Goal: Entertainment & Leisure: Consume media (video, audio)

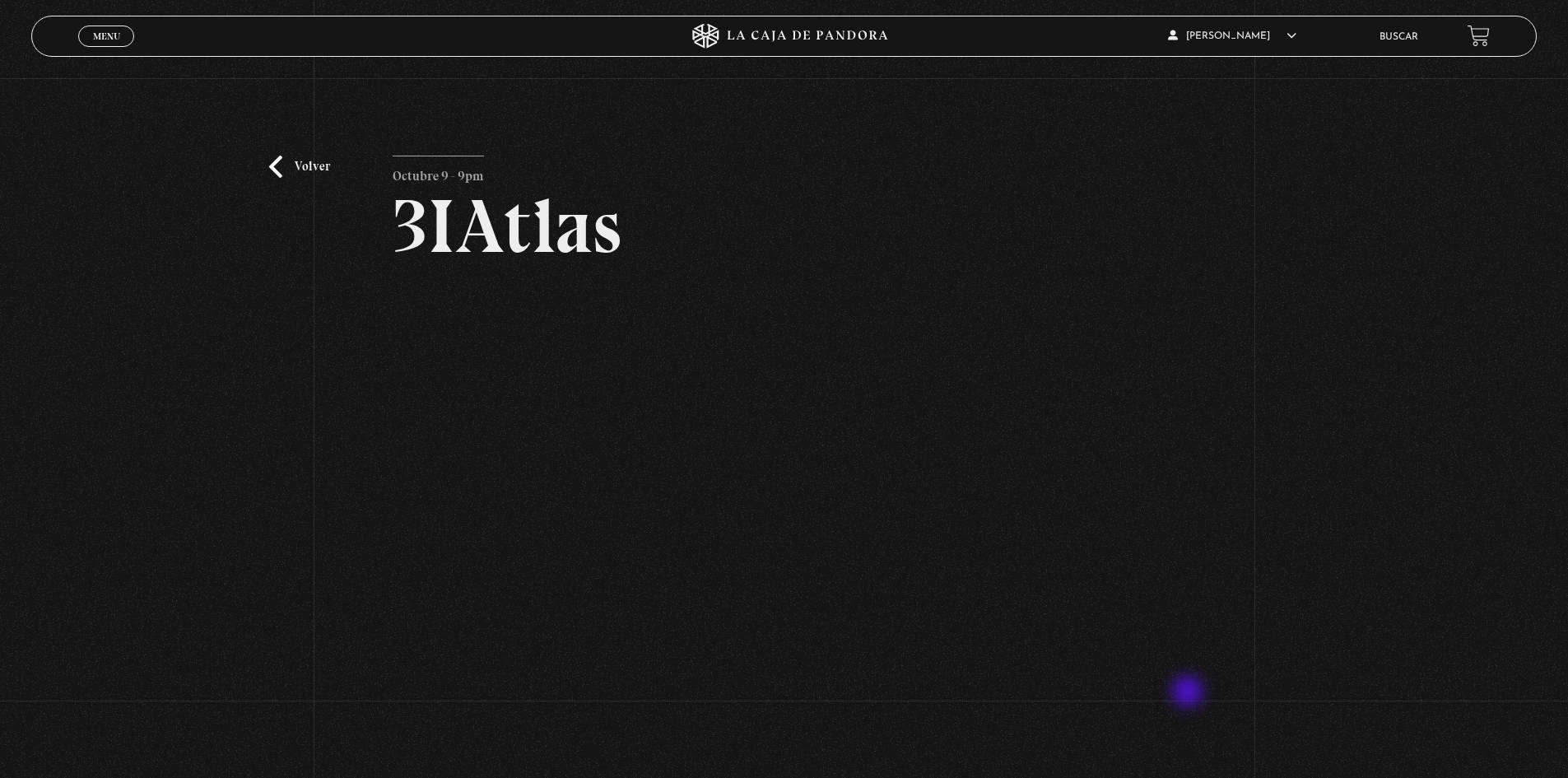
scroll to position [151, 0]
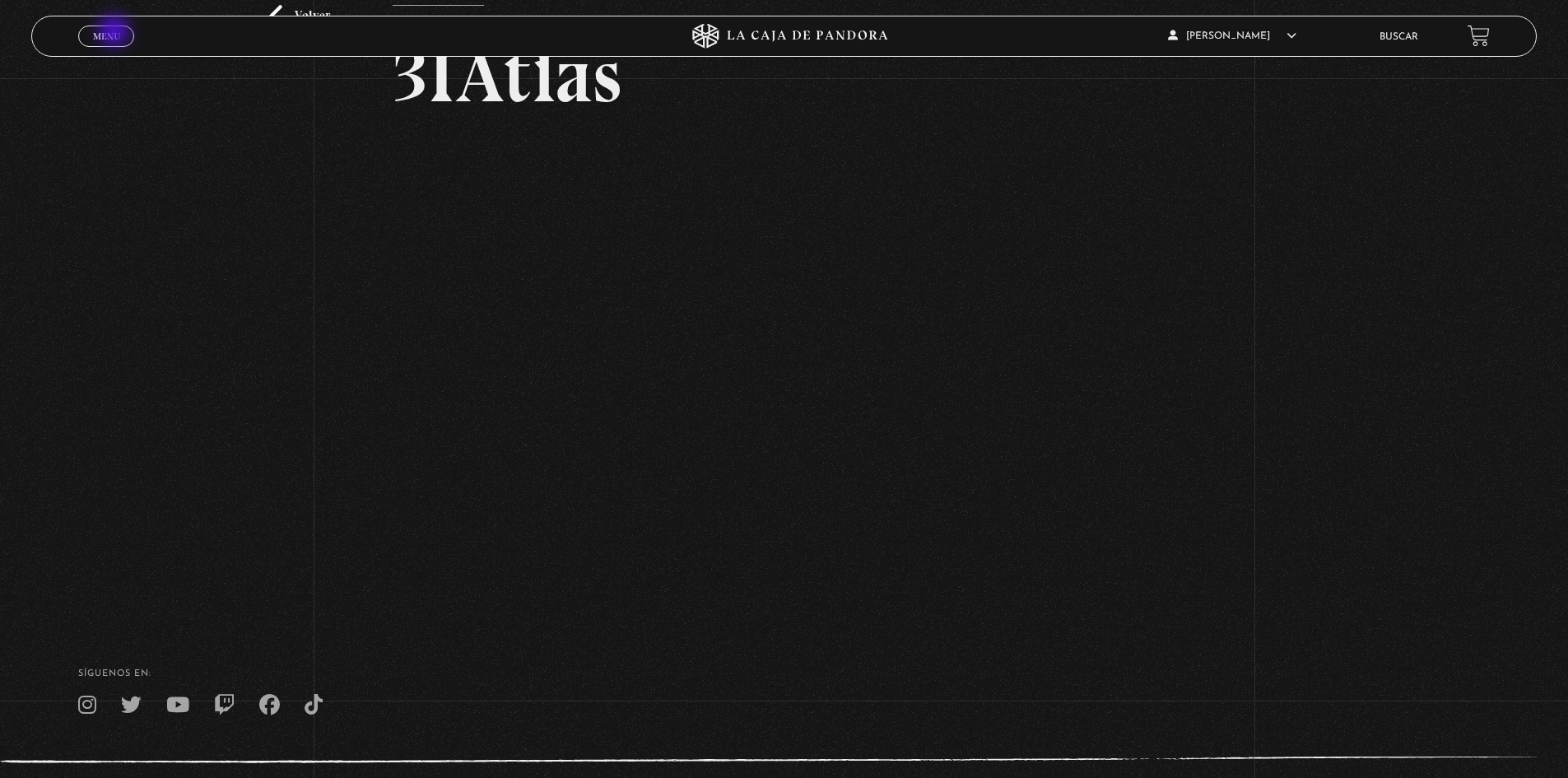
click at [116, 33] on span "Menu" at bounding box center [106, 36] width 27 height 10
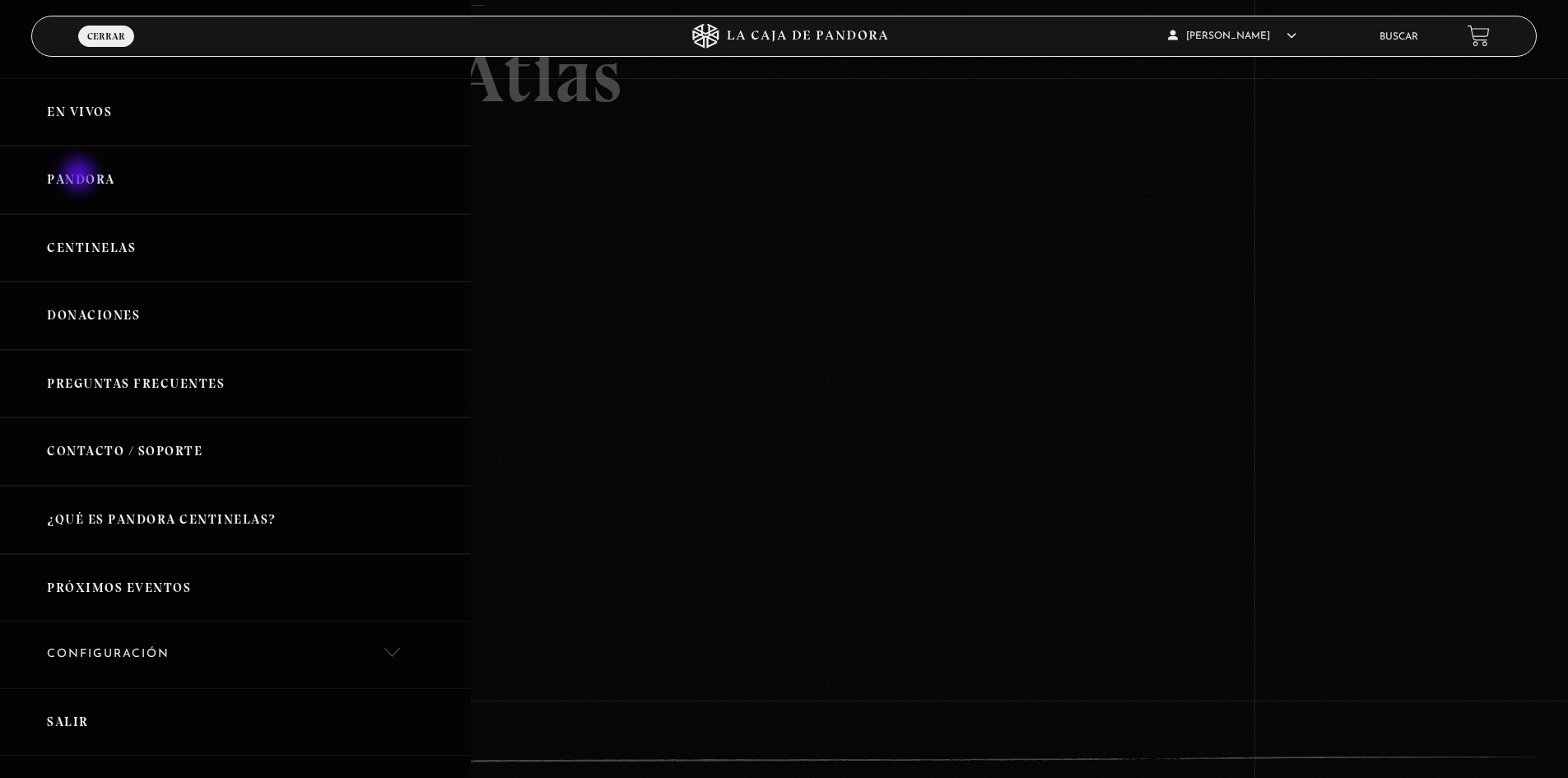
click at [81, 176] on link "Pandora" at bounding box center [235, 180] width 470 height 68
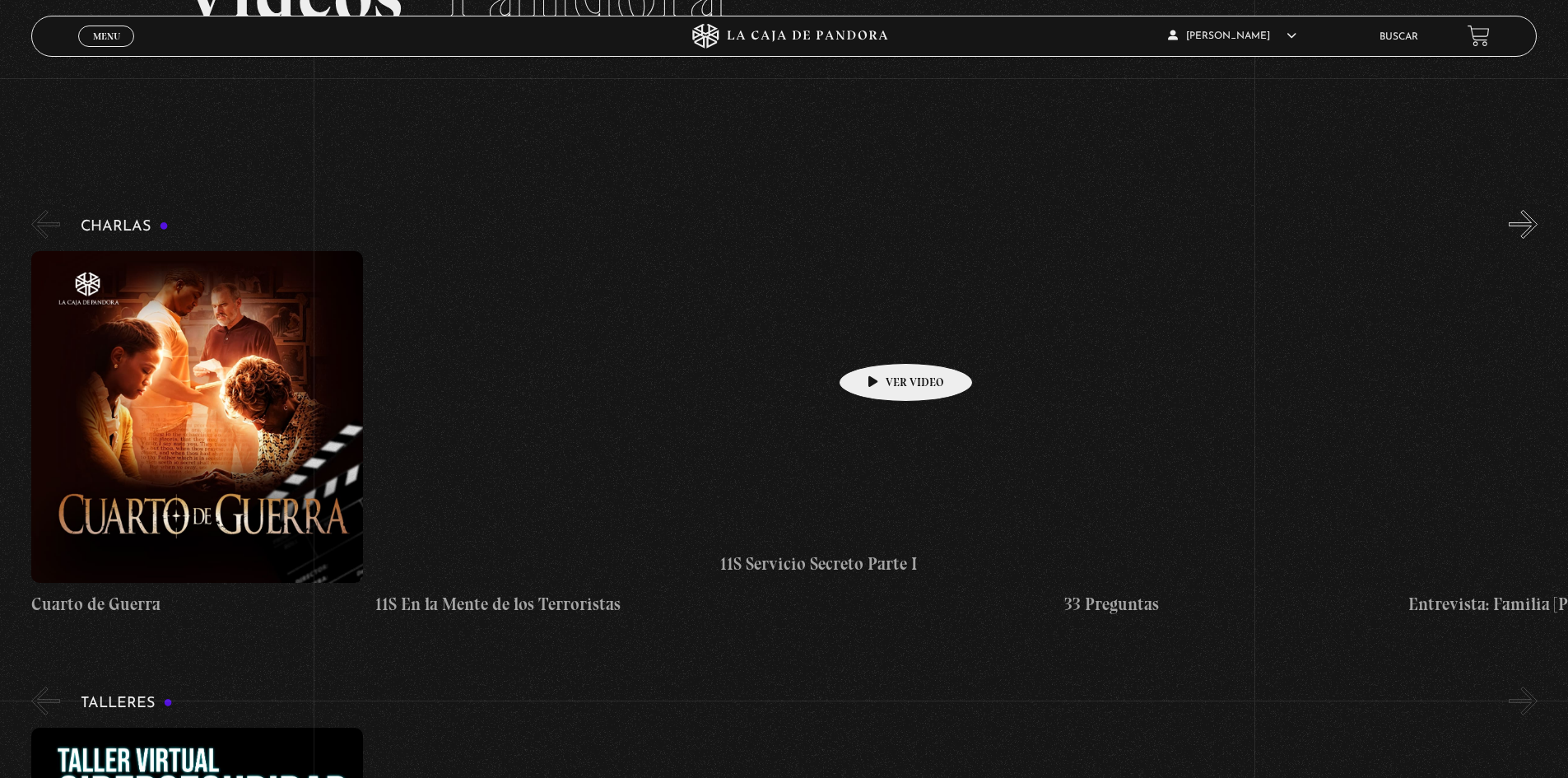
scroll to position [165, 0]
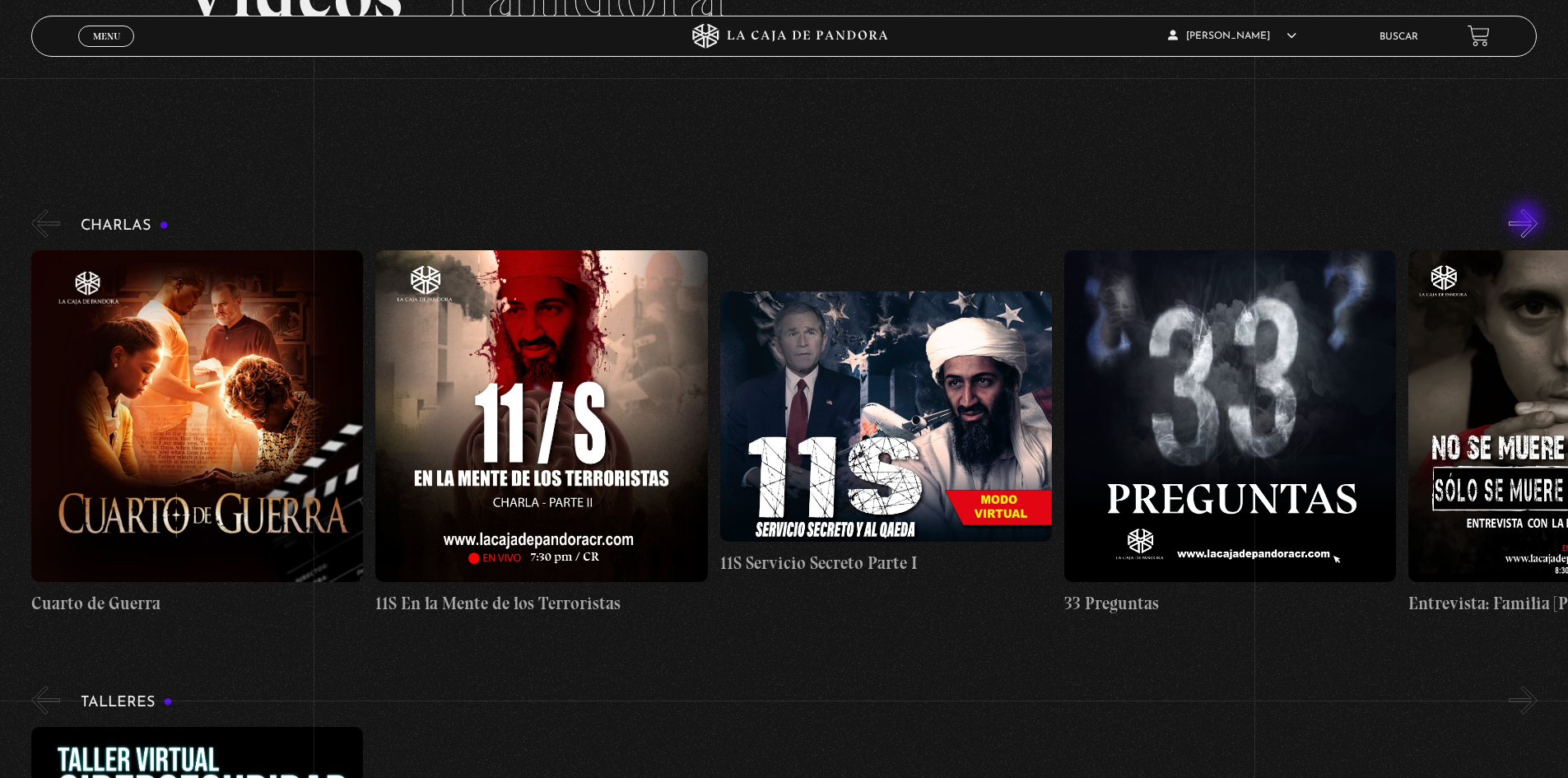
click at [1528, 220] on button "»" at bounding box center [1523, 223] width 29 height 29
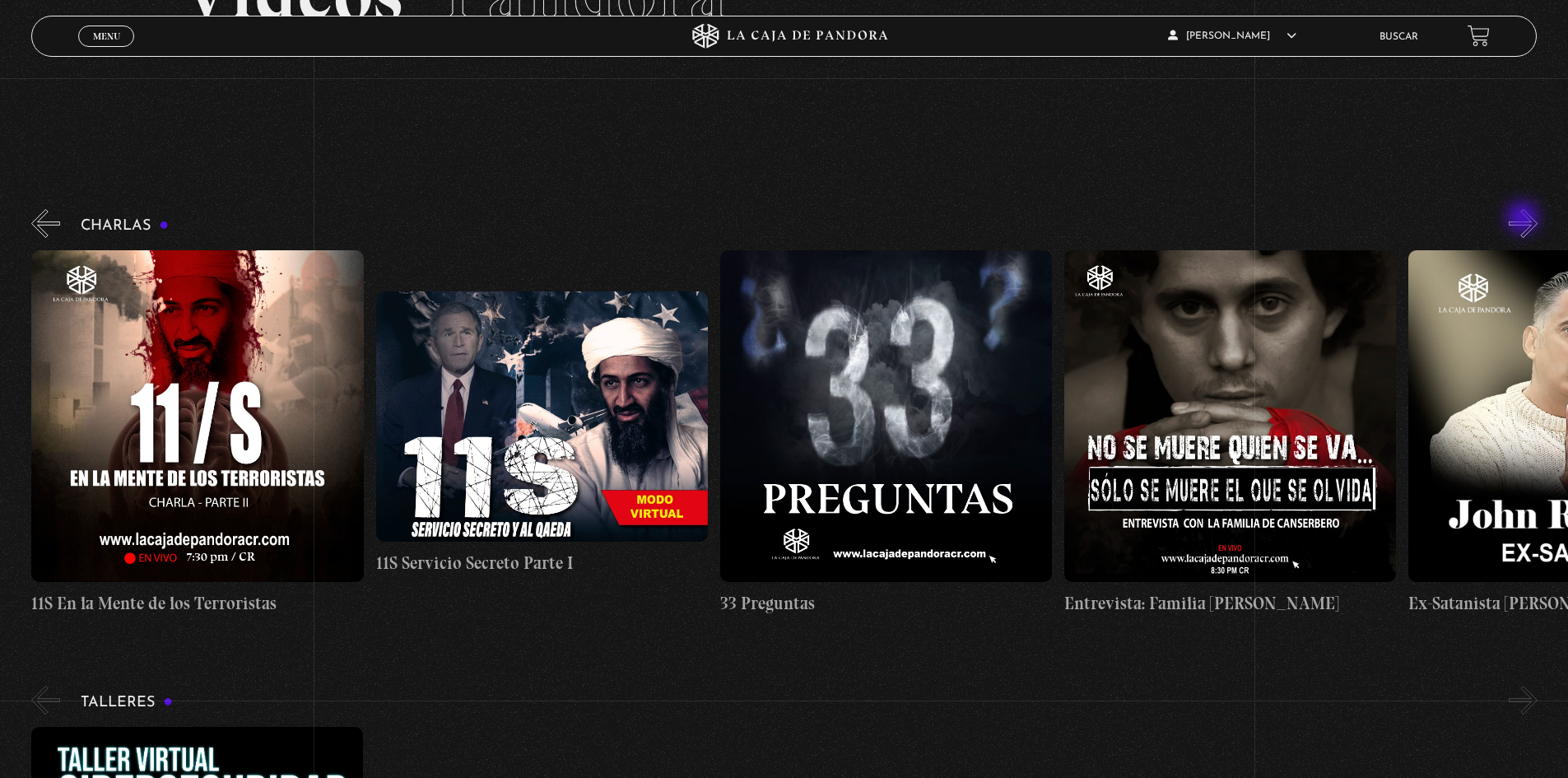
click at [1524, 219] on button "»" at bounding box center [1523, 223] width 29 height 29
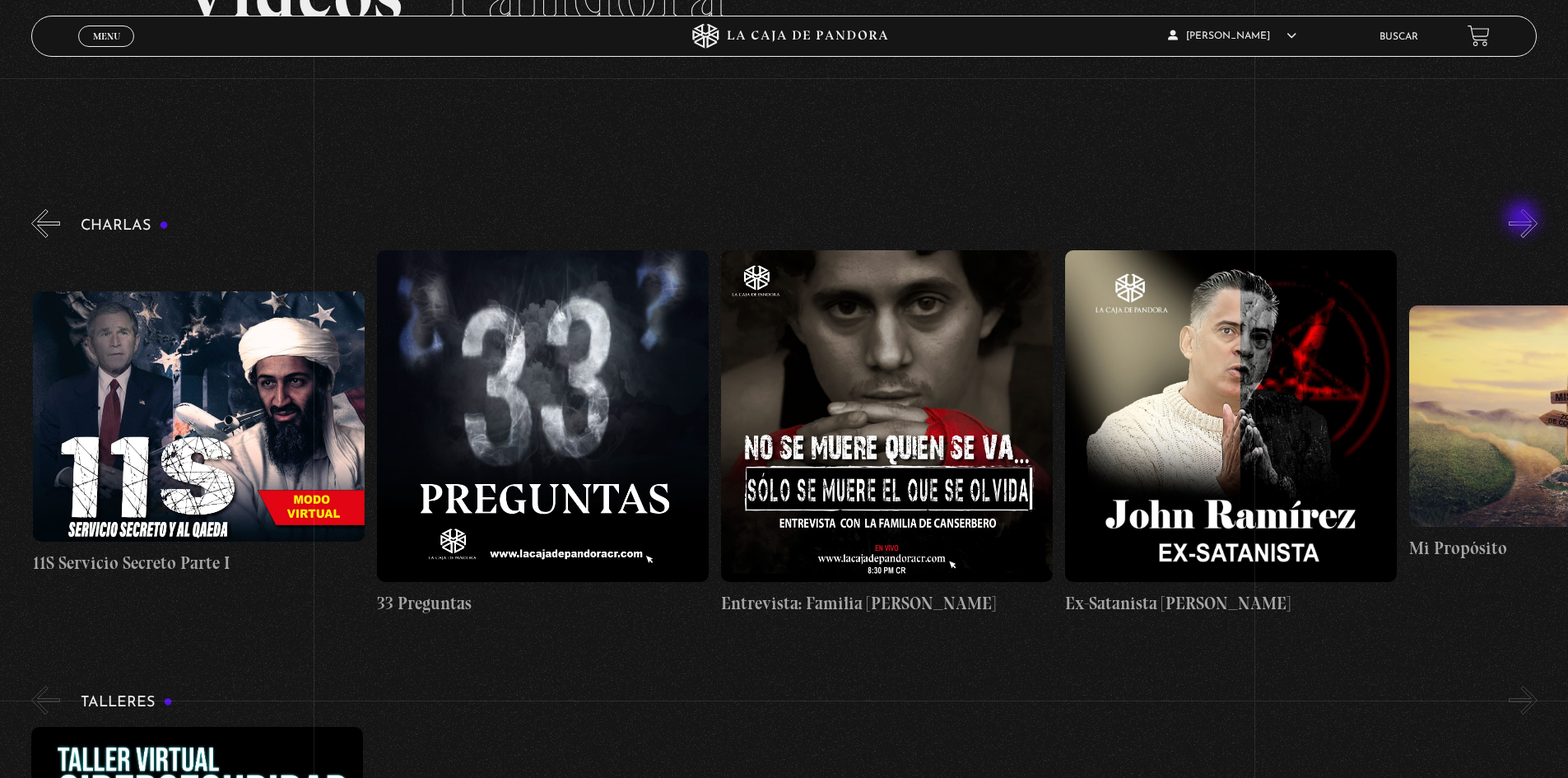
click at [1524, 219] on button "»" at bounding box center [1523, 223] width 29 height 29
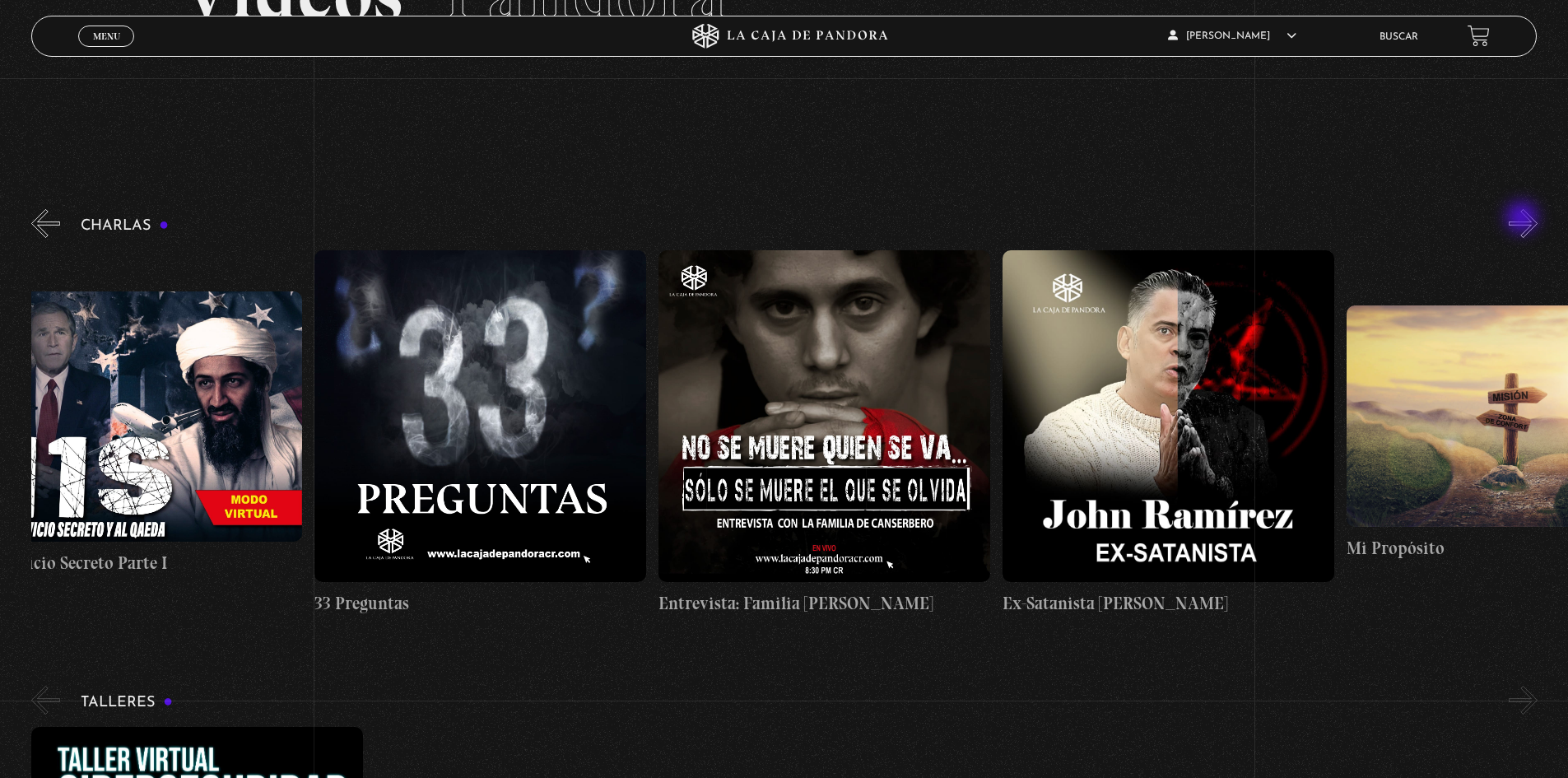
scroll to position [0, 861]
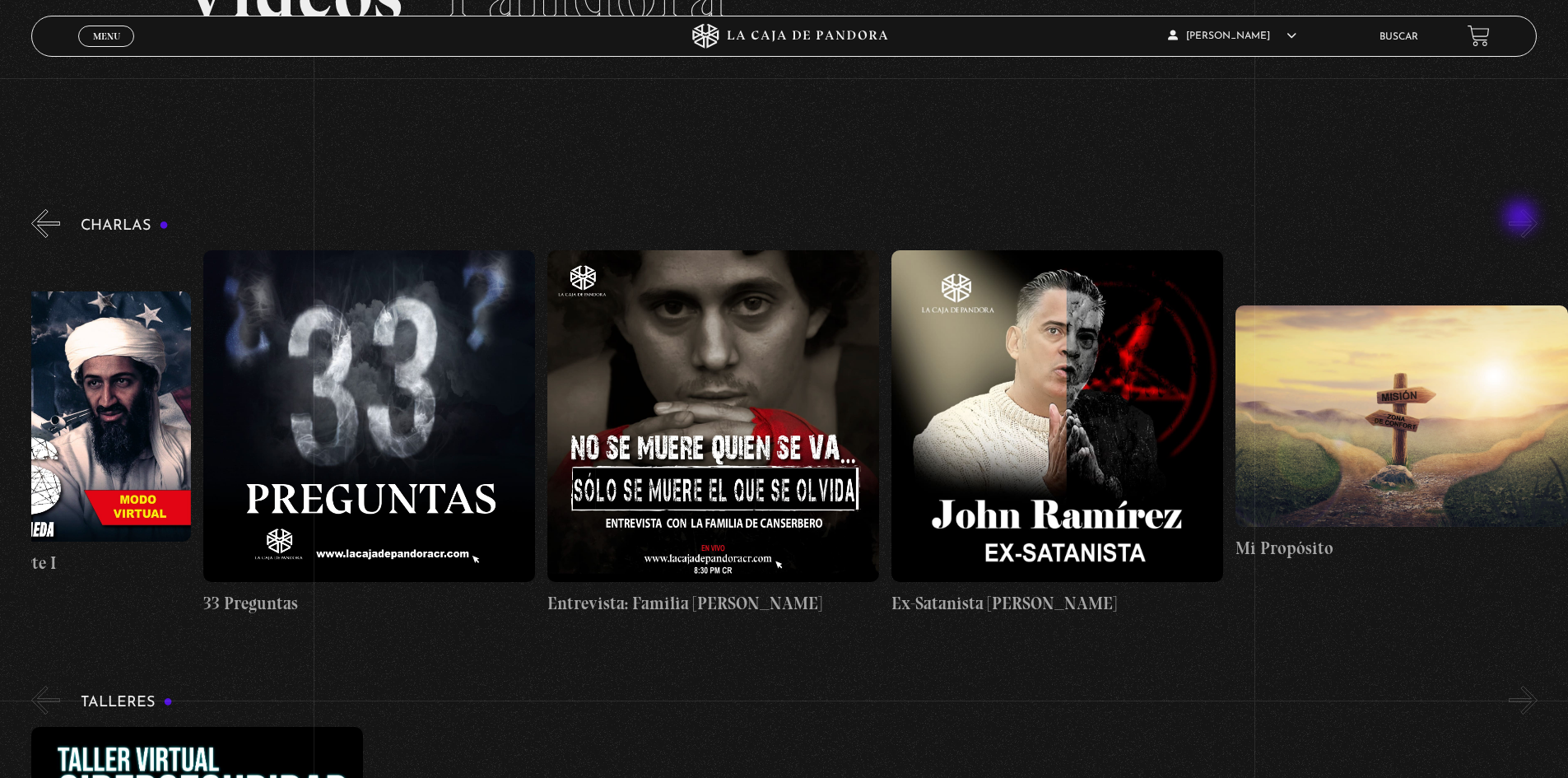
click at [1522, 218] on button "»" at bounding box center [1523, 223] width 29 height 29
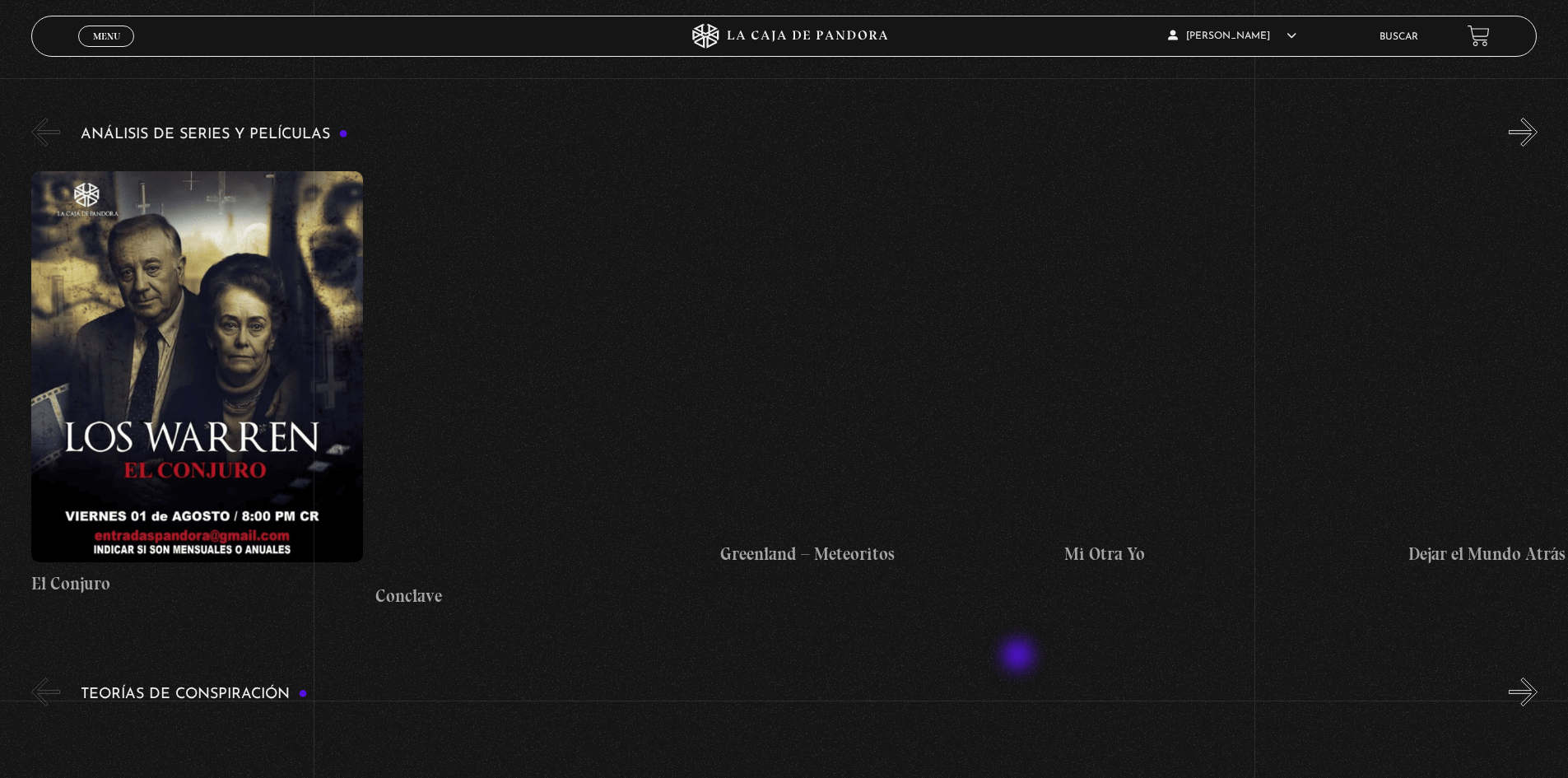
scroll to position [3539, 0]
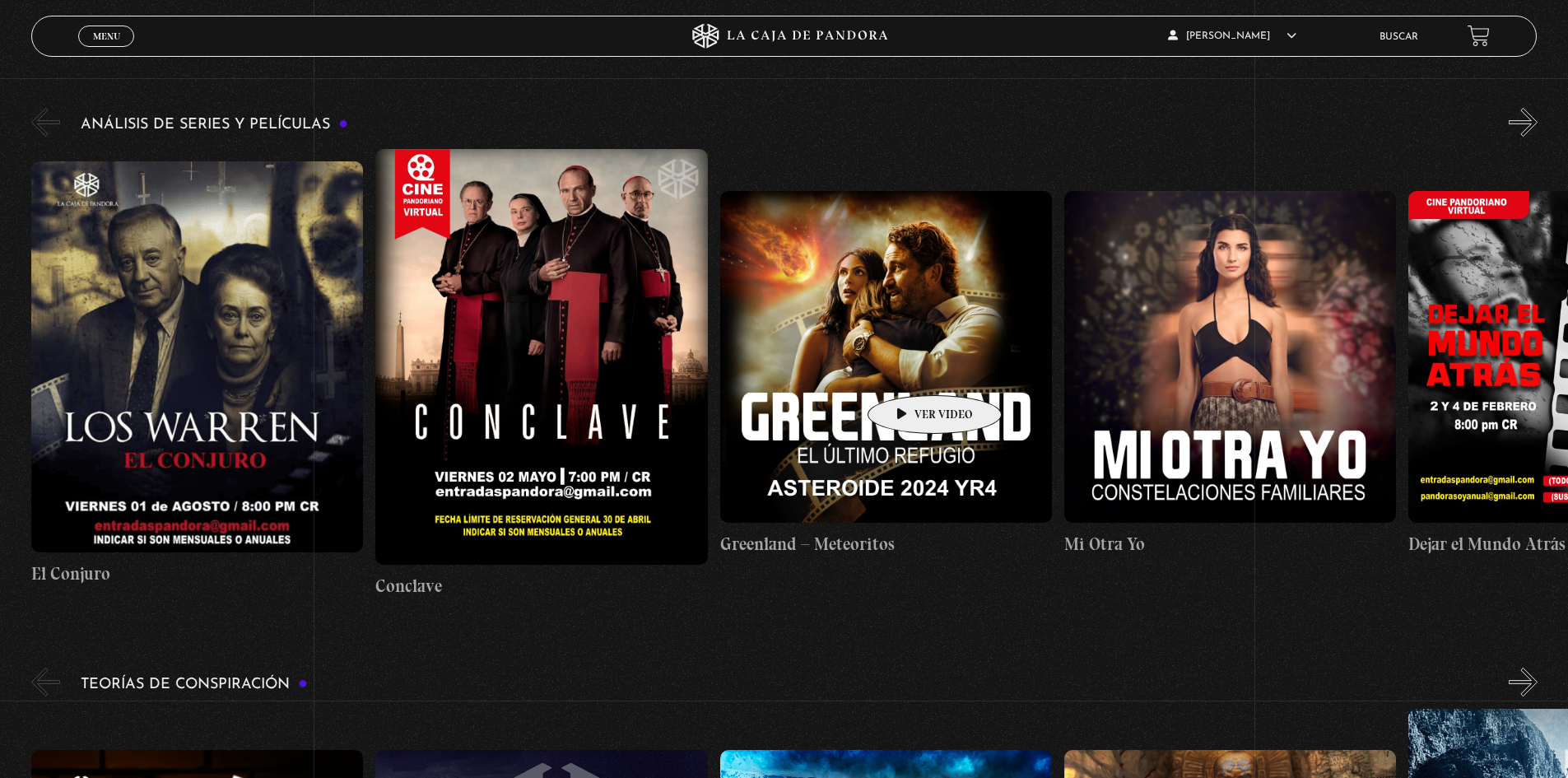
click at [909, 371] on figure at bounding box center [886, 357] width 332 height 332
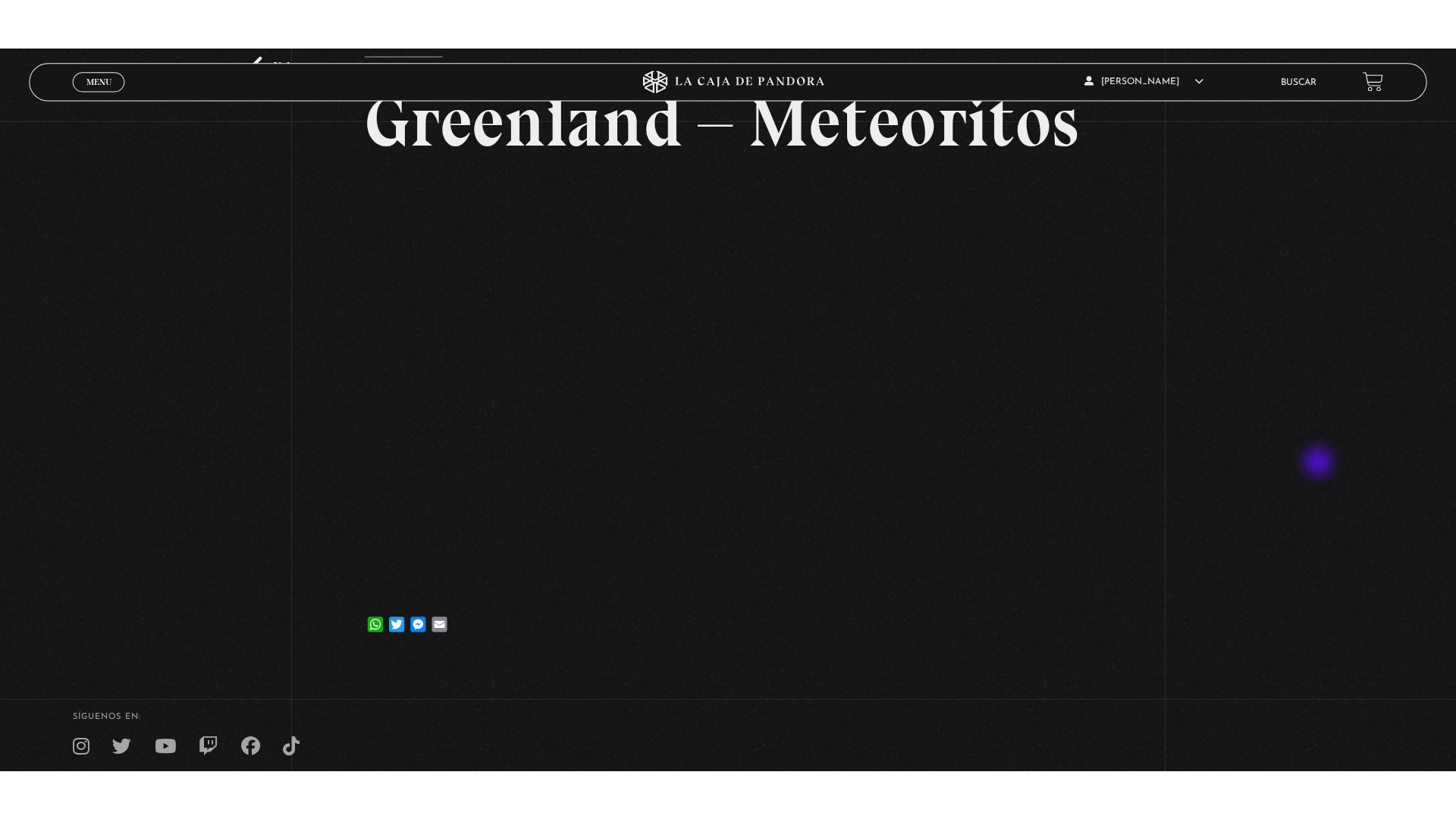
scroll to position [152, 0]
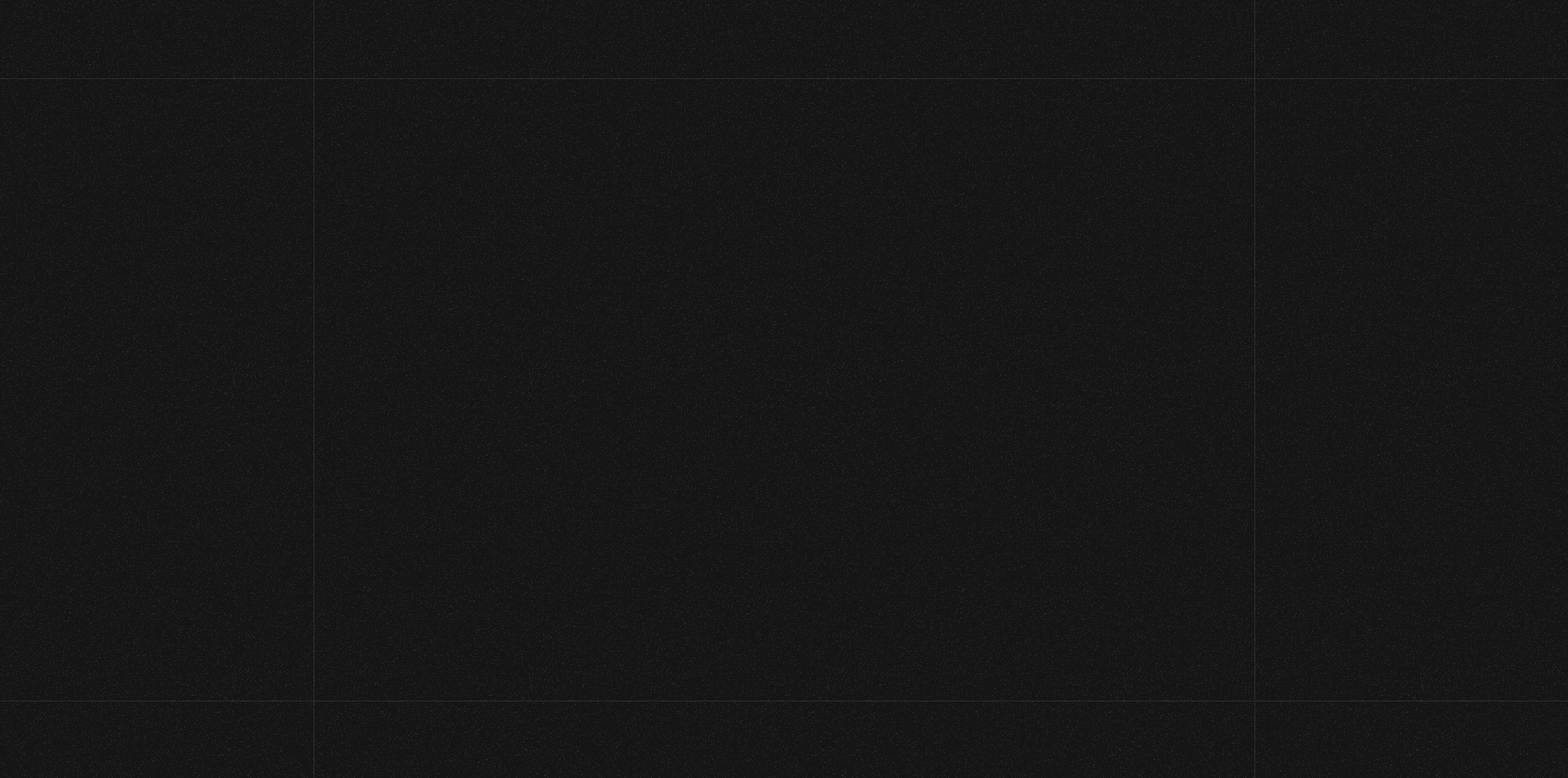
scroll to position [143, 0]
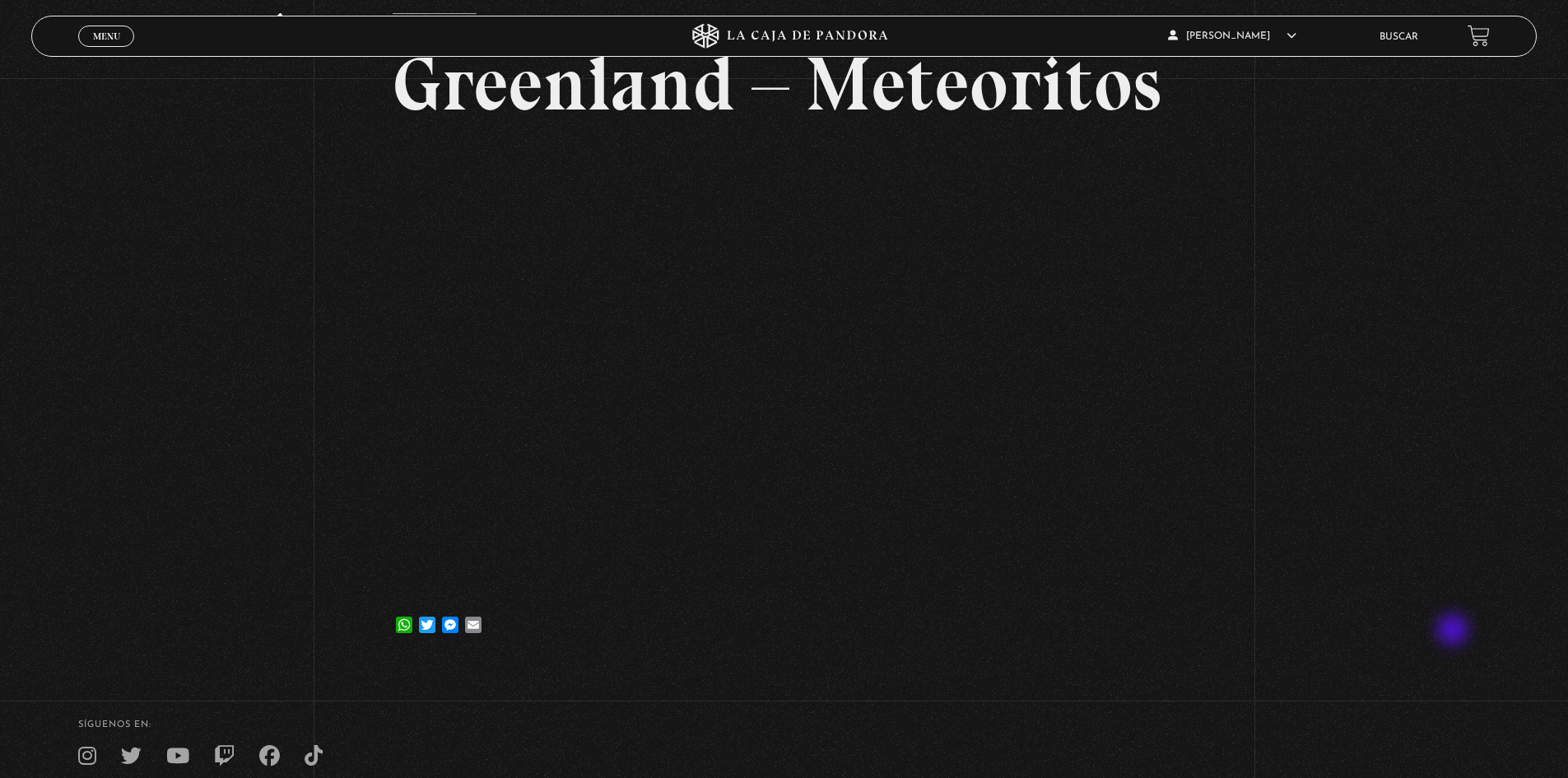
drag, startPoint x: 1454, startPoint y: 631, endPoint x: 1380, endPoint y: 111, distance: 525.2
click at [1378, 110] on div "Volver 11 marzo, 2025 Greenland – Meteoritos WhatsApp Twitter Messenger Email" at bounding box center [784, 300] width 1568 height 727
